Goal: Complete application form

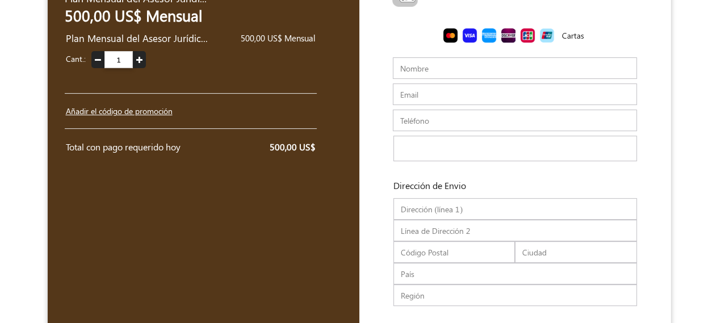
scroll to position [98, 0]
click at [564, 57] on input "Nombre" at bounding box center [515, 68] width 244 height 22
type input "safe innovation"
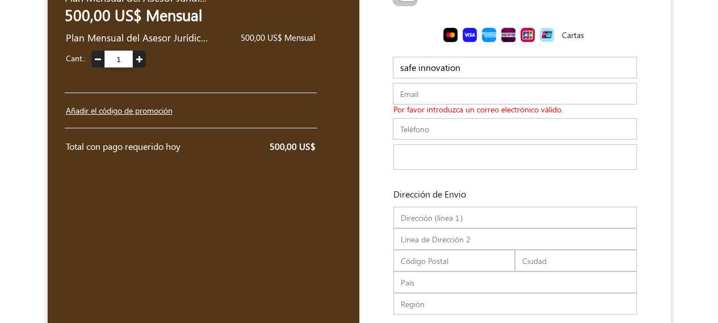
drag, startPoint x: 564, startPoint y: 57, endPoint x: 726, endPoint y: 107, distance: 169.4
click at [718, 107] on html "[PERSON_NAME] USD USD GBP EUR EN ES NL Plan Mensual del Asesor Jurídico General…" at bounding box center [359, 155] width 718 height 506
click at [535, 86] on input "Email" at bounding box center [515, 94] width 244 height 22
type input "m"
type input "[EMAIL_ADDRESS][DOMAIN_NAME]"
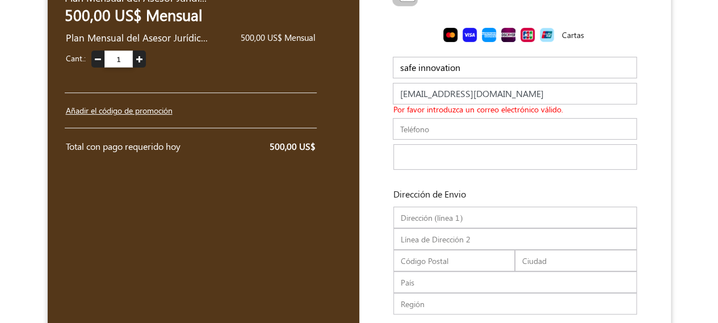
scroll to position [139, 0]
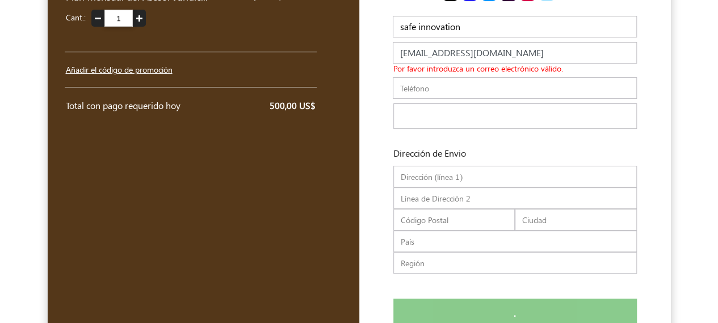
click at [460, 92] on div "Teléfono Ingrese un numero de teléfono válido" at bounding box center [515, 90] width 260 height 26
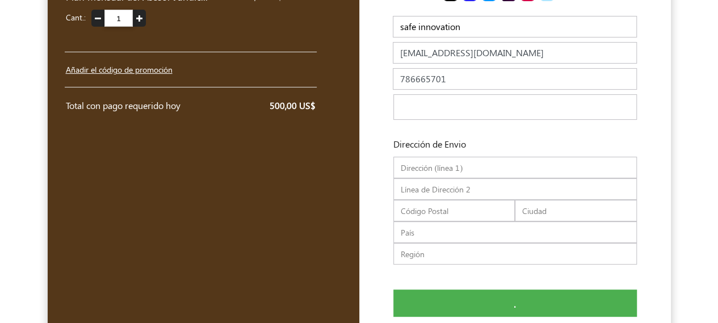
type input "786665701"
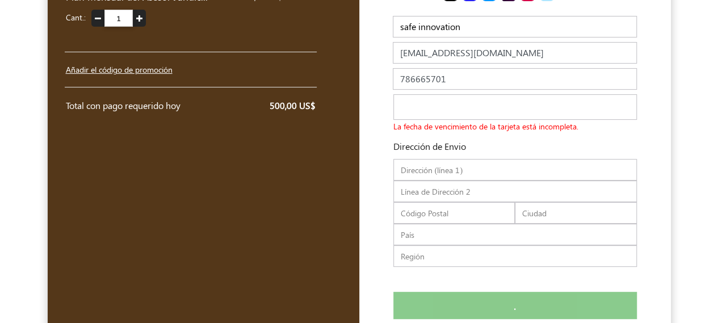
click at [436, 173] on input "text" at bounding box center [514, 170] width 243 height 22
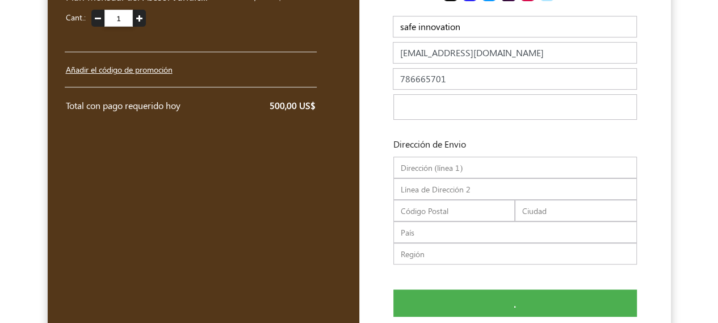
click at [490, 166] on input "text" at bounding box center [514, 168] width 243 height 22
paste input "[STREET_ADDRESS]"
type input "[GEOGRAPHIC_DATA]"
type input "270"
type input "33137"
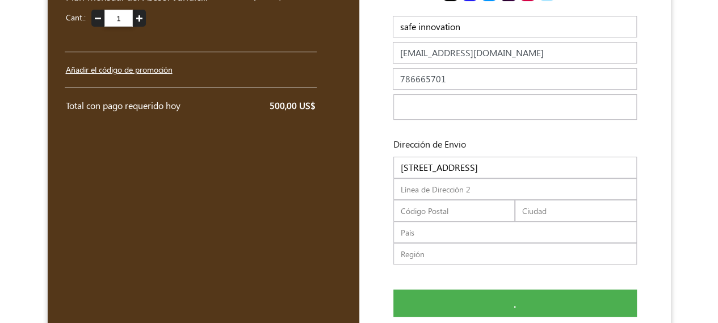
type input "[GEOGRAPHIC_DATA]"
type input "US"
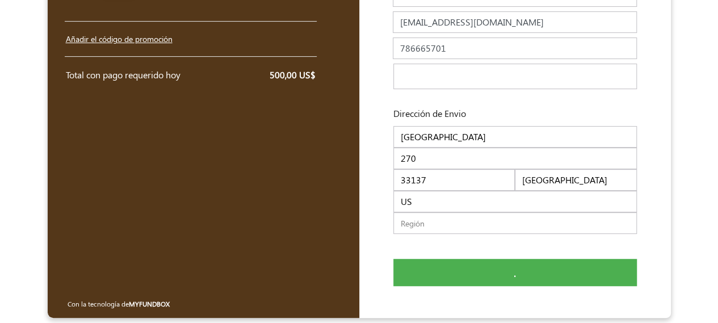
scroll to position [173, 0]
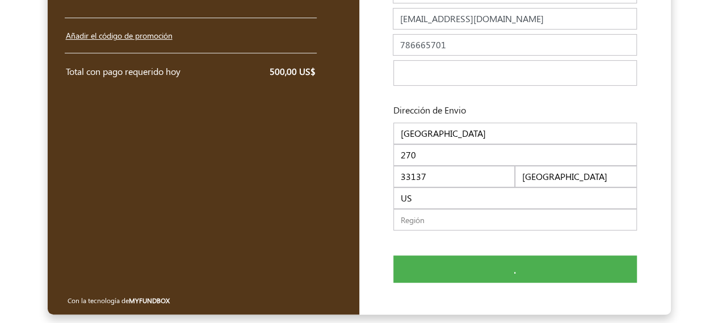
click at [467, 224] on input "text" at bounding box center [514, 220] width 243 height 22
type input "F"
type input "[GEOGRAPHIC_DATA]"
click at [467, 247] on div "Introduce tus detalles Nombre de la empresa Nombre safe innovation El nombre [P…" at bounding box center [514, 112] width 283 height 285
click at [491, 271] on button "." at bounding box center [514, 269] width 243 height 28
